Goal: Information Seeking & Learning: Learn about a topic

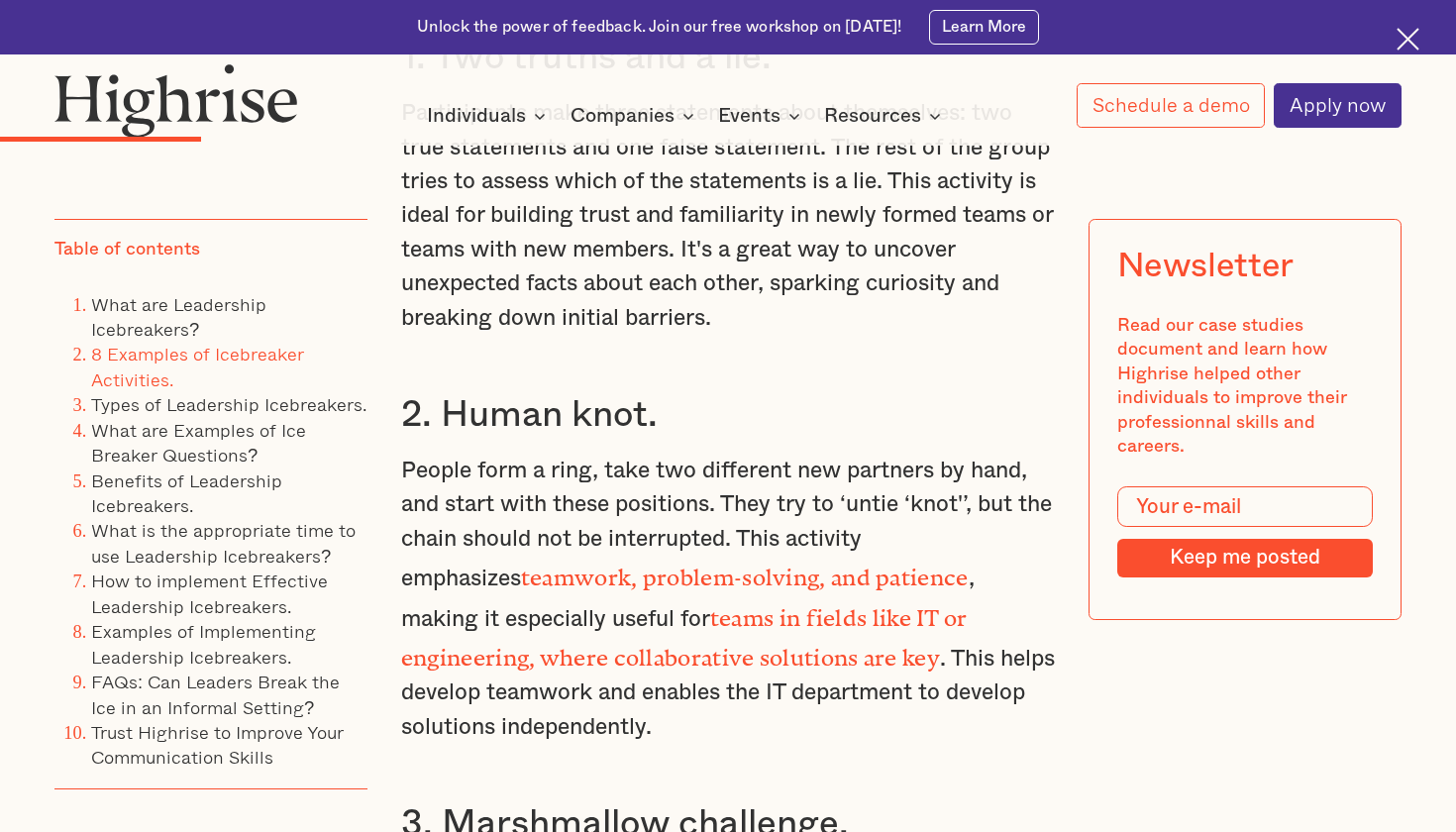
scroll to position [5174, 0]
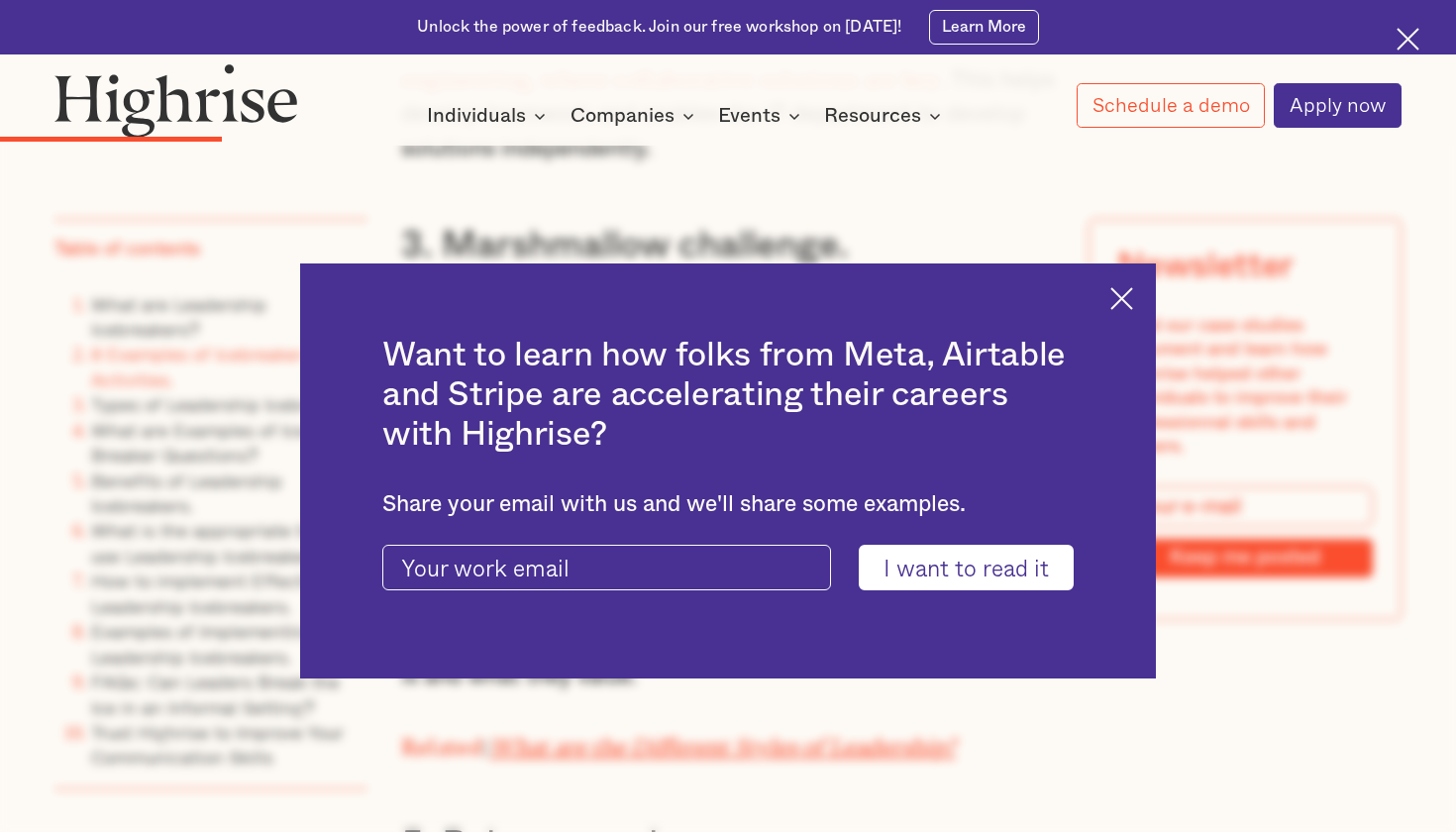
click at [1121, 299] on img at bounding box center [1122, 298] width 23 height 23
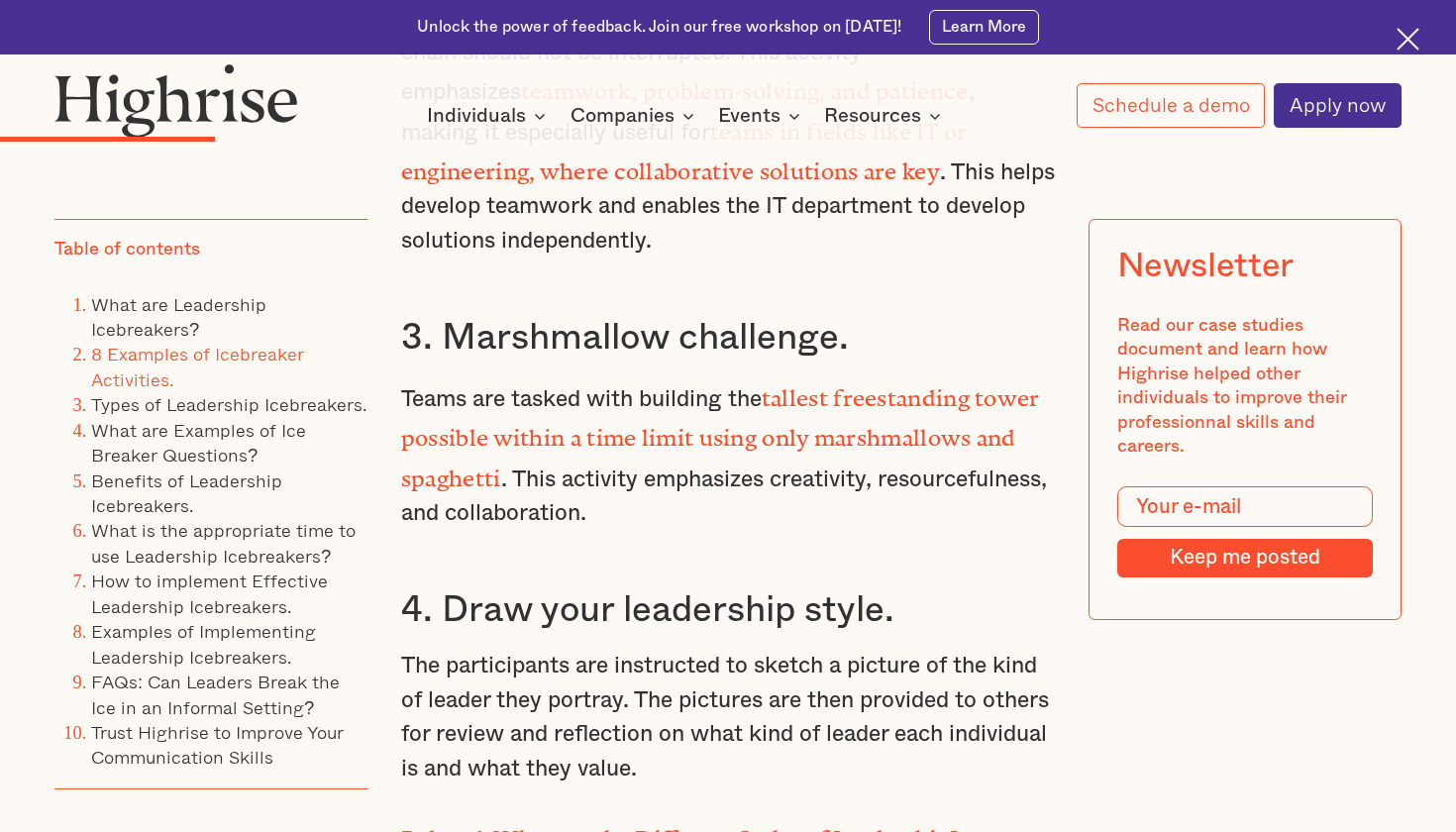
scroll to position [5079, 0]
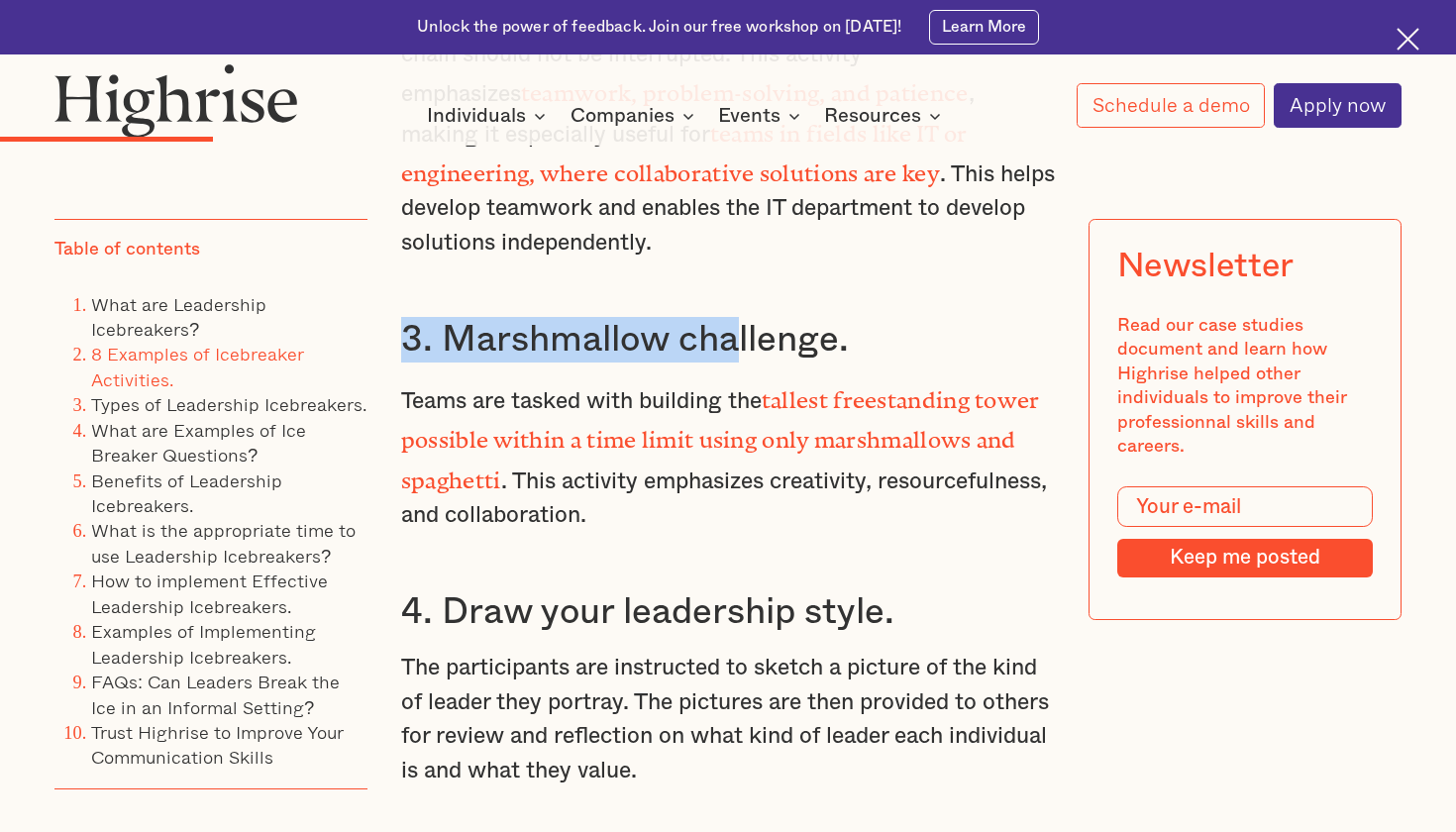
drag, startPoint x: 755, startPoint y: 187, endPoint x: 731, endPoint y: 208, distance: 31.9
click at [731, 208] on div "What are Leadership Icebreakers? Leadership icebreakers are team activities des…" at bounding box center [728, 210] width 654 height 4010
click at [731, 317] on h3 "3. Marshmallow challenge." at bounding box center [728, 340] width 654 height 46
drag, startPoint x: 731, startPoint y: 208, endPoint x: 672, endPoint y: 187, distance: 62.6
click at [672, 187] on div "What are Leadership Icebreakers? Leadership icebreakers are team activities des…" at bounding box center [728, 210] width 654 height 4010
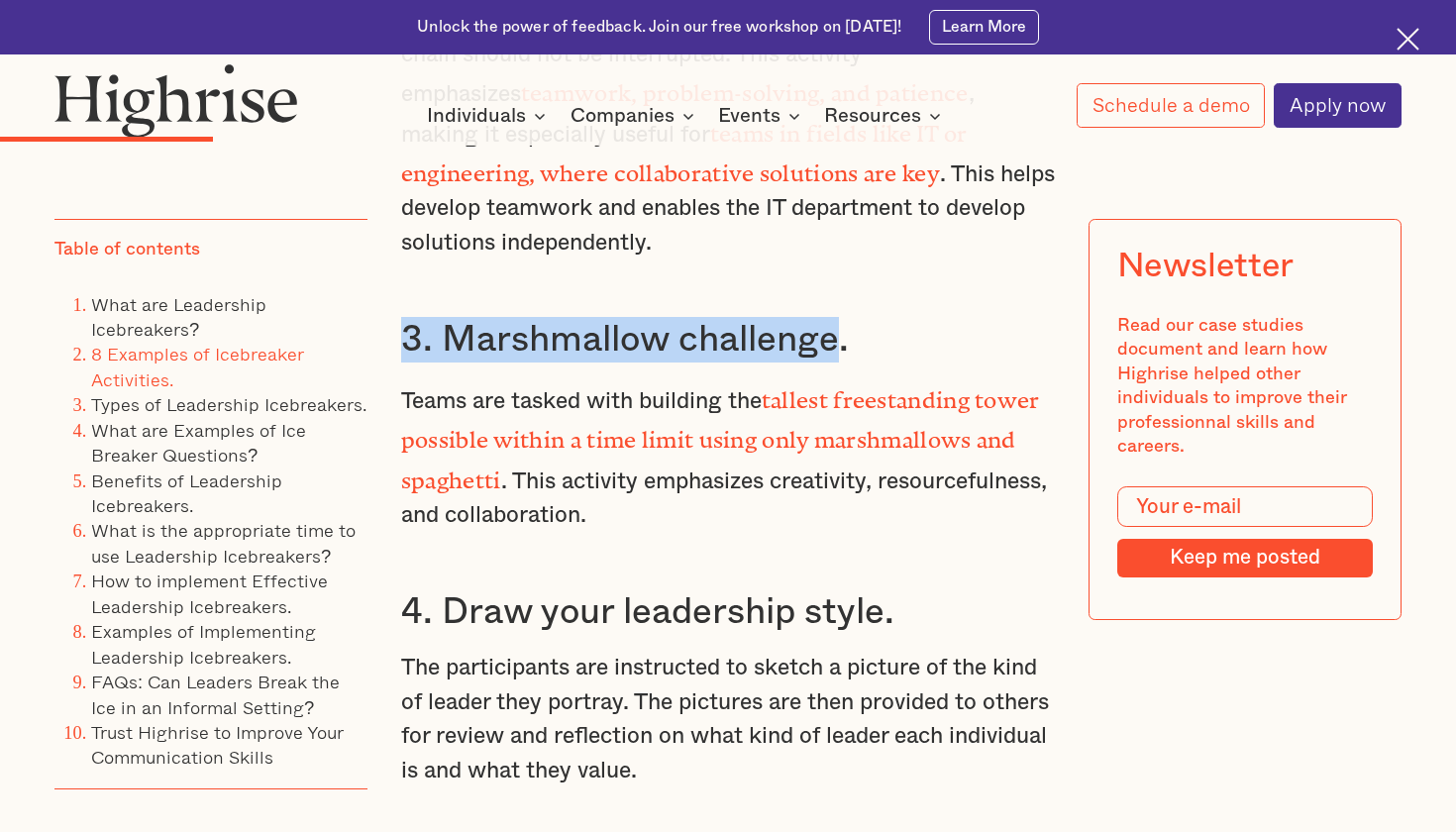
click at [672, 187] on div "What are Leadership Icebreakers? Leadership icebreakers are team activities des…" at bounding box center [728, 210] width 654 height 4010
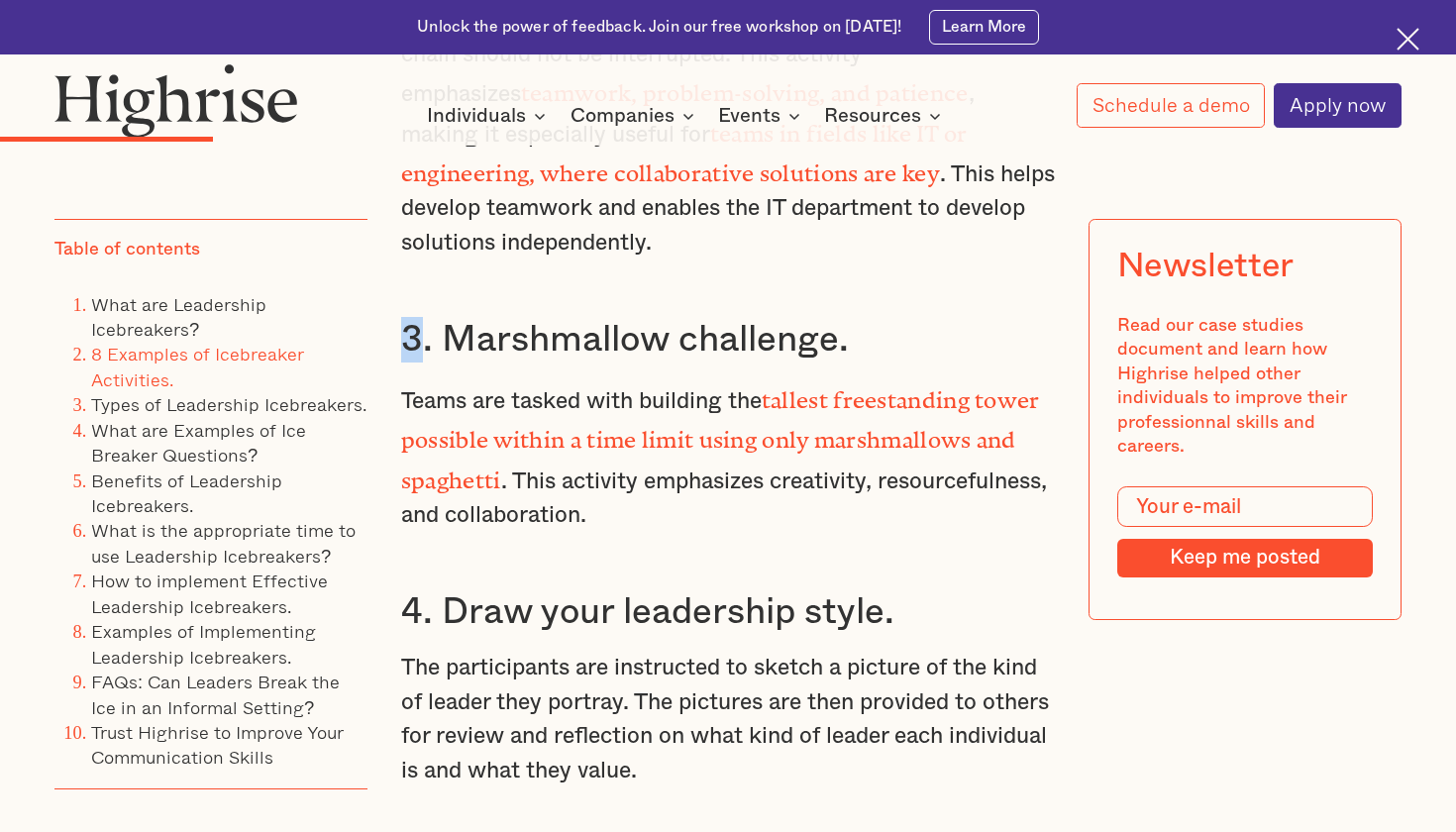
drag, startPoint x: 672, startPoint y: 187, endPoint x: 620, endPoint y: 183, distance: 52.2
click at [620, 183] on div "What are Leadership Icebreakers? Leadership icebreakers are team activities des…" at bounding box center [728, 210] width 654 height 4010
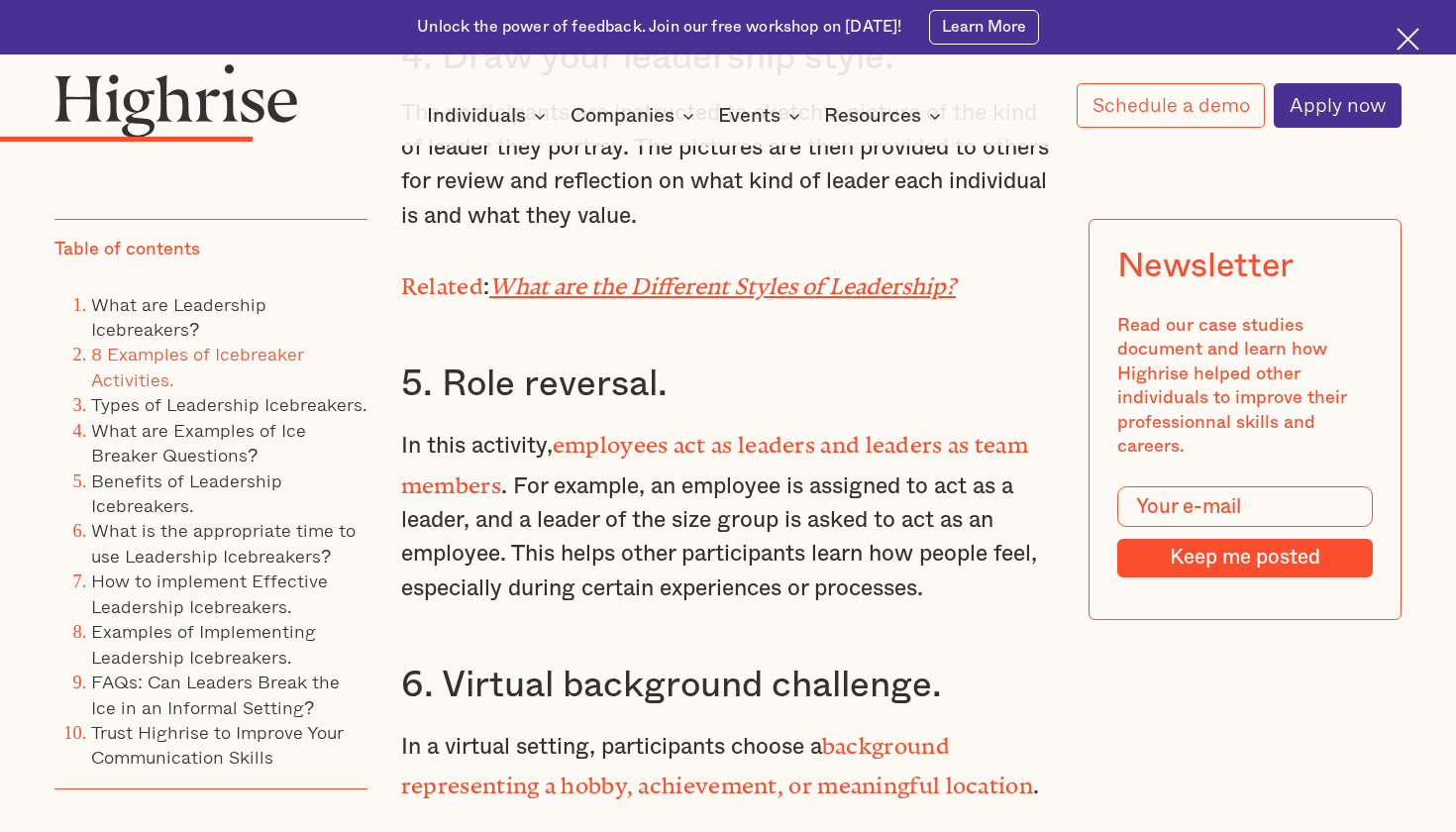
scroll to position [6337, 0]
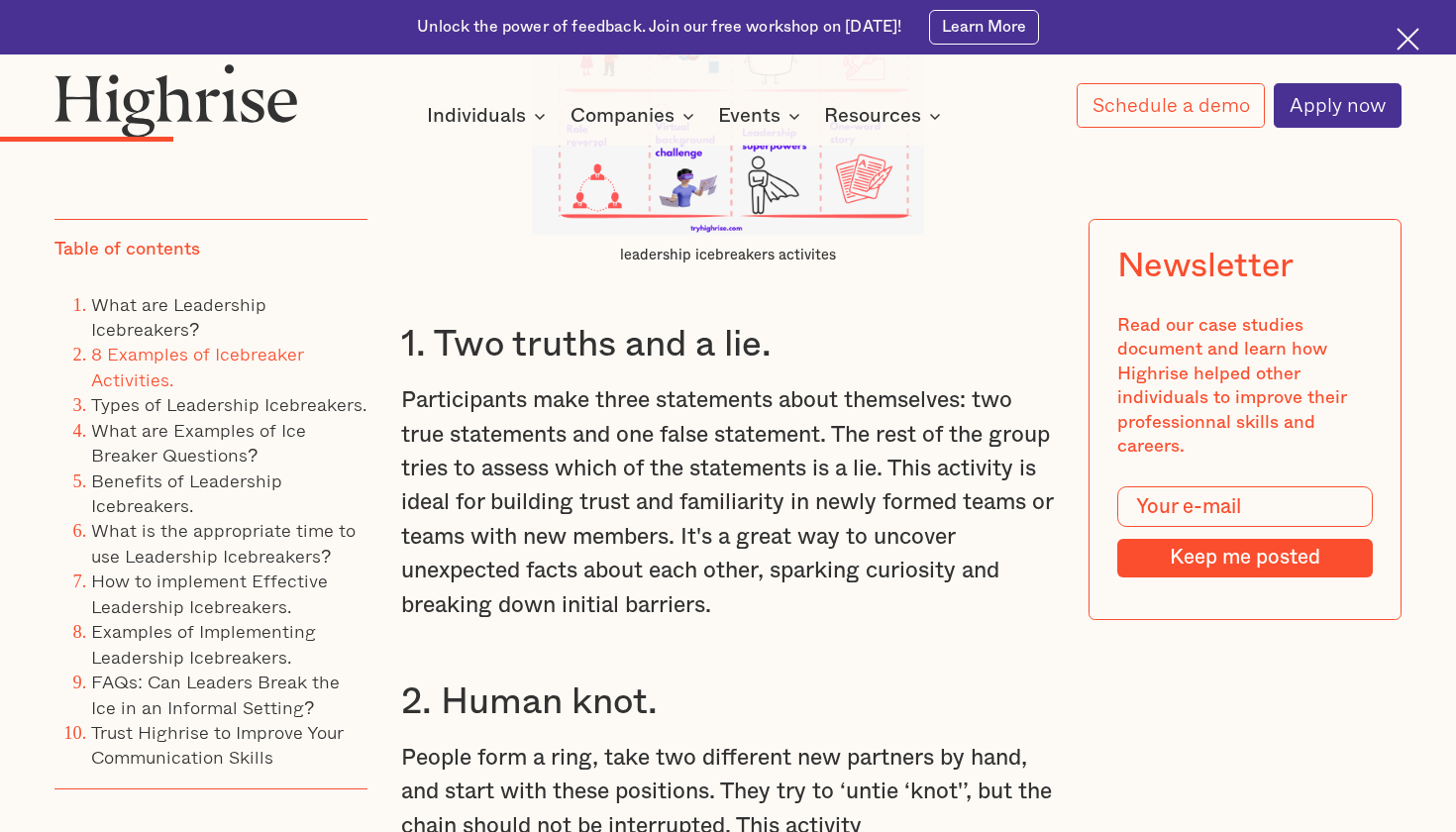
scroll to position [4550, 0]
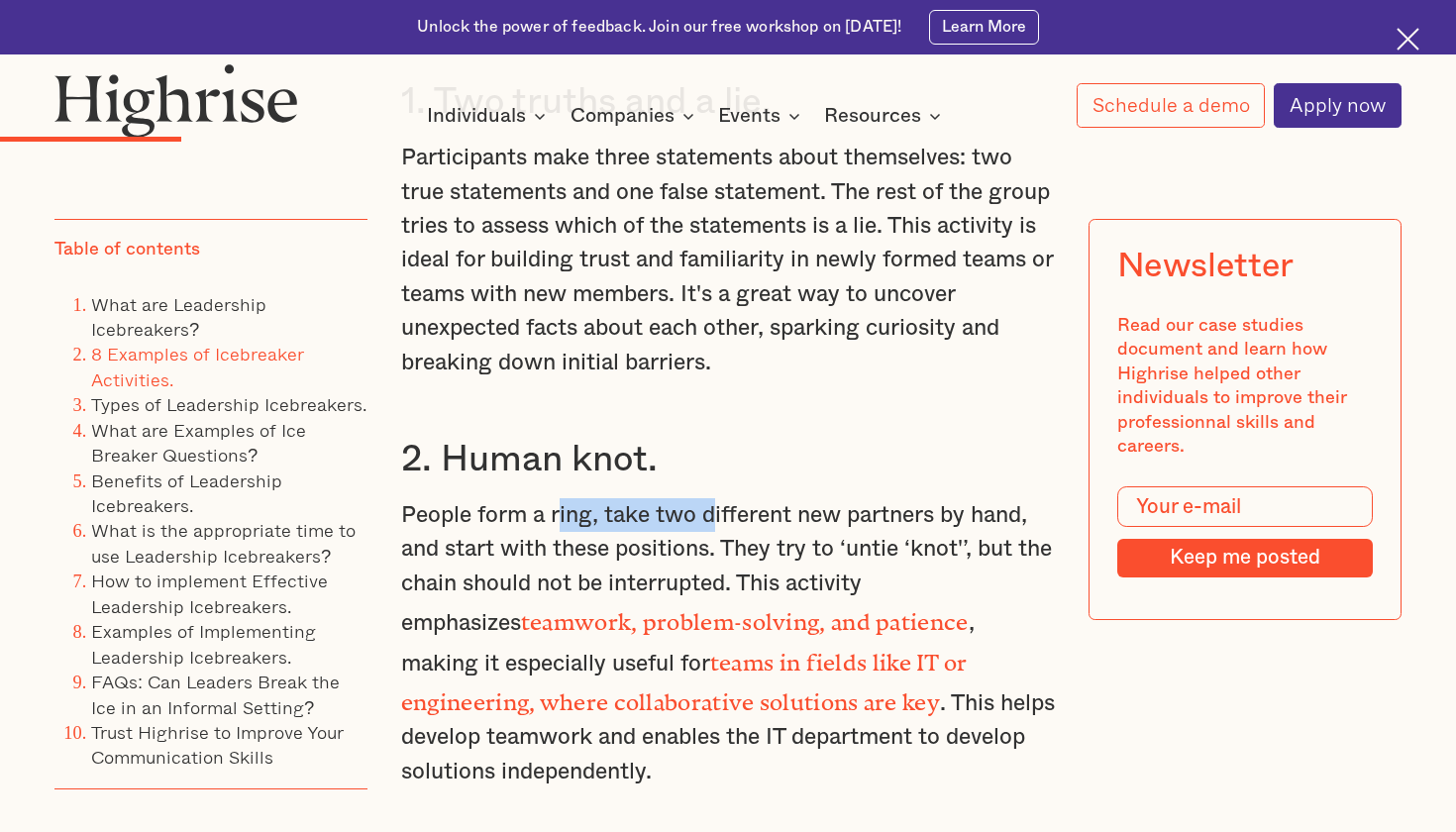
drag, startPoint x: 558, startPoint y: 406, endPoint x: 712, endPoint y: 398, distance: 154.2
click at [712, 498] on p "People form a ring, take two different new partners by hand, and start with the…" at bounding box center [728, 643] width 654 height 291
drag, startPoint x: 712, startPoint y: 398, endPoint x: 640, endPoint y: 403, distance: 72.2
click at [641, 498] on p "People form a ring, take two different new partners by hand, and start with the…" at bounding box center [728, 643] width 654 height 291
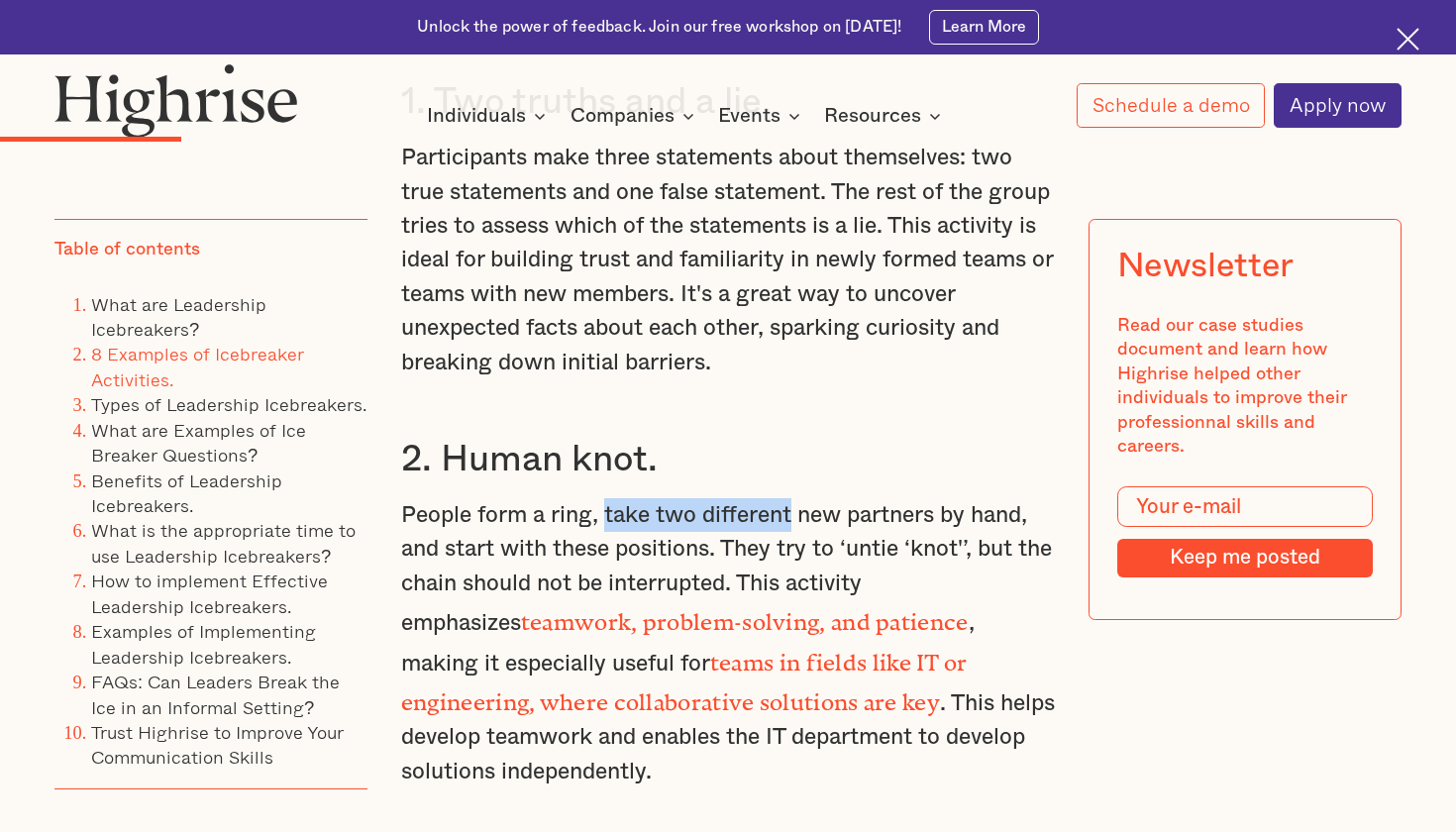
click at [640, 498] on p "People form a ring, take two different new partners by hand, and start with the…" at bounding box center [728, 643] width 654 height 291
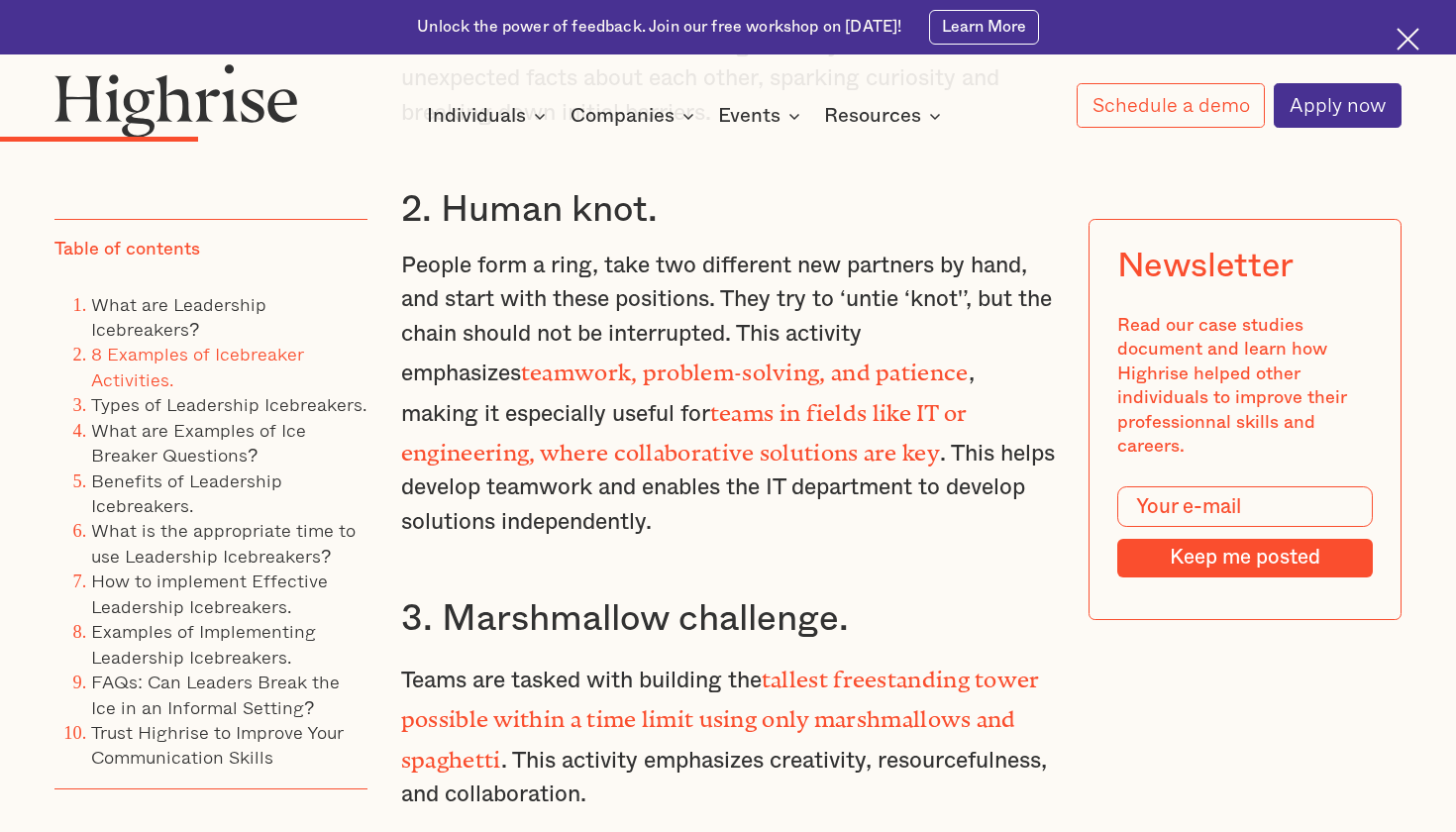
scroll to position [4795, 0]
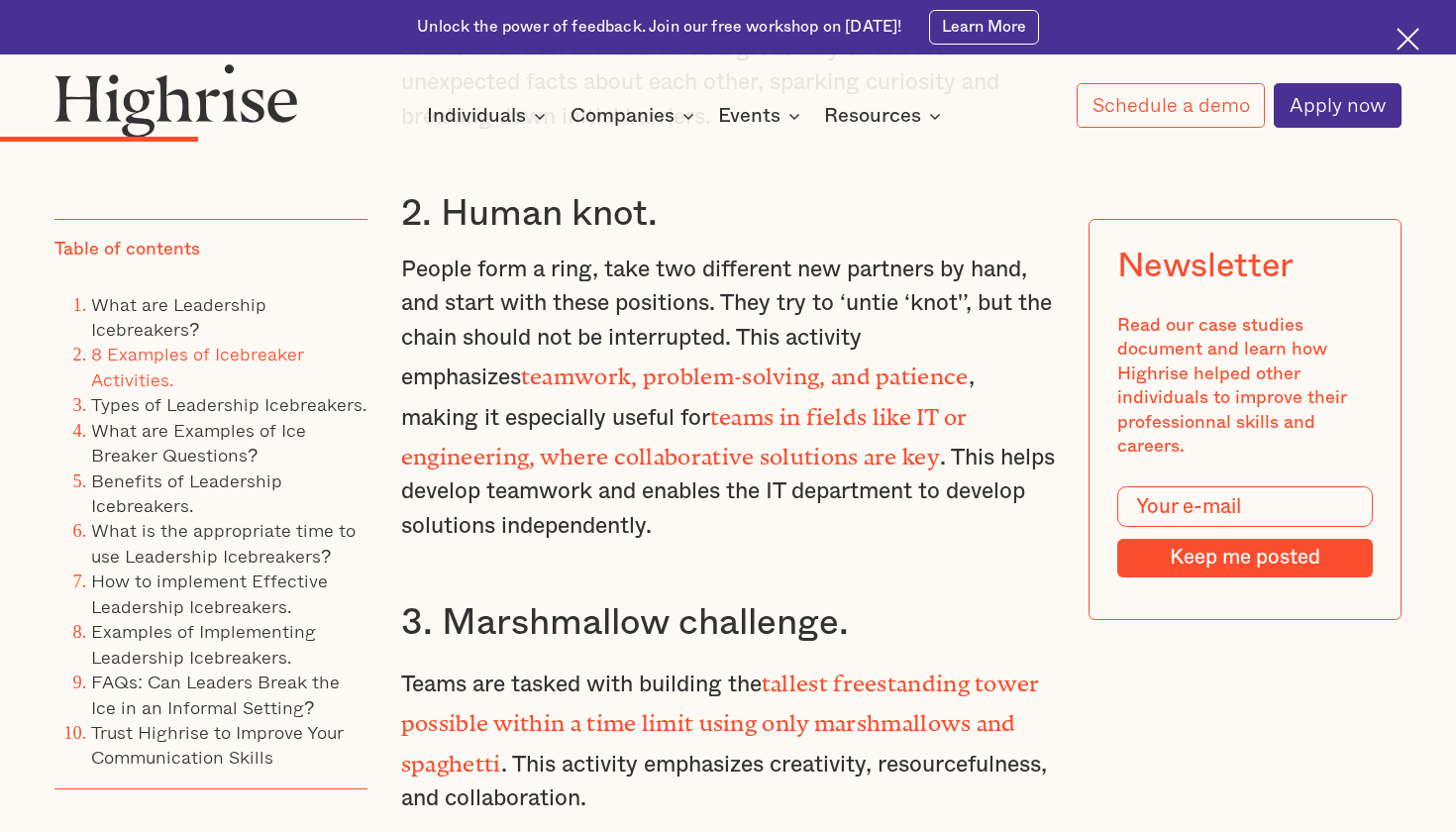
drag, startPoint x: 664, startPoint y: 455, endPoint x: 623, endPoint y: 411, distance: 60.1
click at [622, 411] on div "What are Leadership Icebreakers? Leadership icebreakers are team activities des…" at bounding box center [728, 494] width 654 height 4010
click at [623, 411] on p "People form a ring, take two different new partners by hand, and start with the…" at bounding box center [728, 398] width 654 height 291
